Goal: Check status

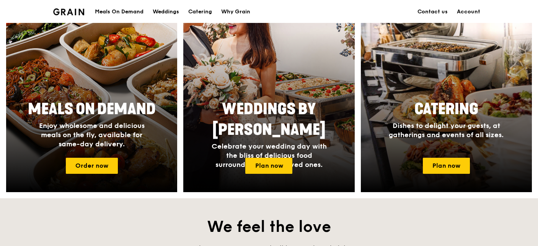
scroll to position [425, 0]
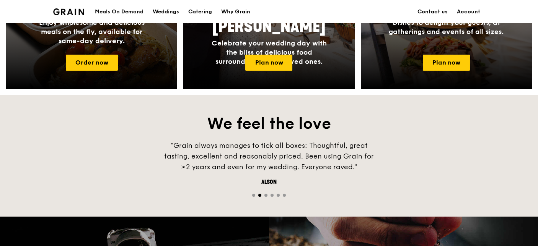
click at [254, 194] on span "Go to slide 1" at bounding box center [253, 195] width 3 height 3
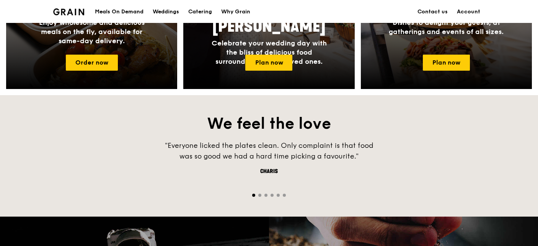
click at [264, 193] on div at bounding box center [269, 194] width 538 height 7
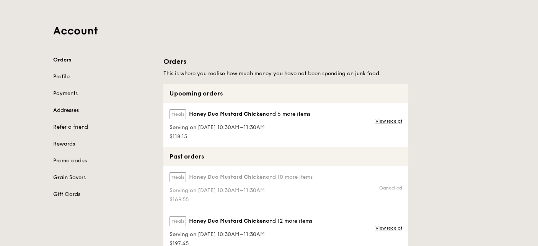
scroll to position [42, 0]
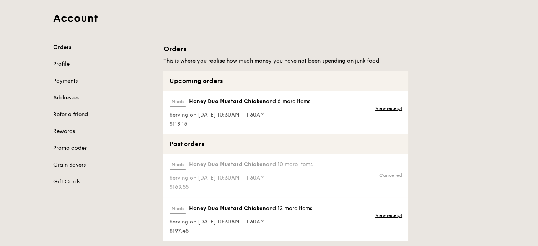
click at [371, 109] on div "View receipt" at bounding box center [389, 113] width 37 height 44
click at [380, 107] on link "View receipt" at bounding box center [388, 109] width 27 height 6
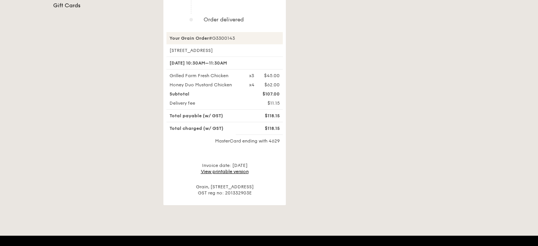
scroll to position [255, 0]
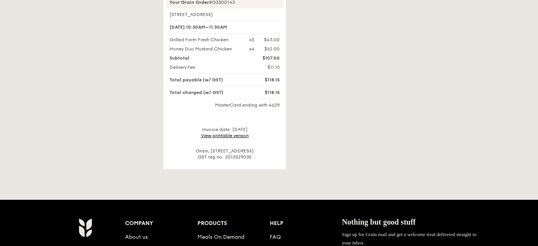
click at [235, 136] on div "Your Grain Order #G3300143 [STREET_ADDRESS], #4-00 [DATE] 10:30AM–11:30AM Grill…" at bounding box center [224, 78] width 116 height 164
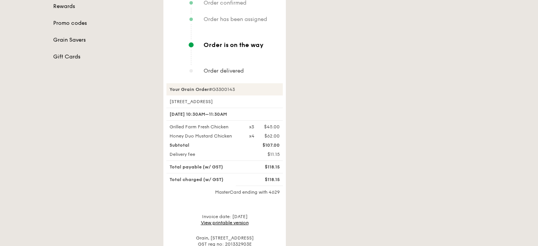
scroll to position [170, 0]
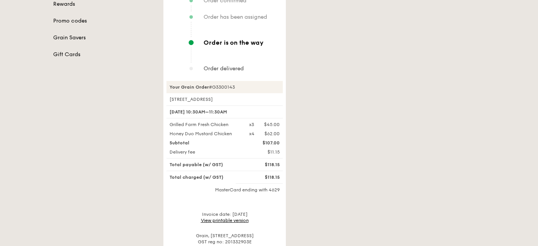
click at [383, 70] on div "Your order will arrive between 10:30AM–11:30AM Track your order here . Order co…" at bounding box center [324, 85] width 331 height 338
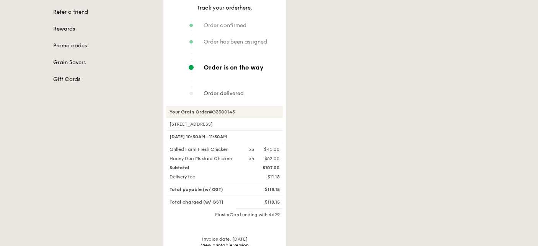
scroll to position [127, 0]
